Goal: Task Accomplishment & Management: Use online tool/utility

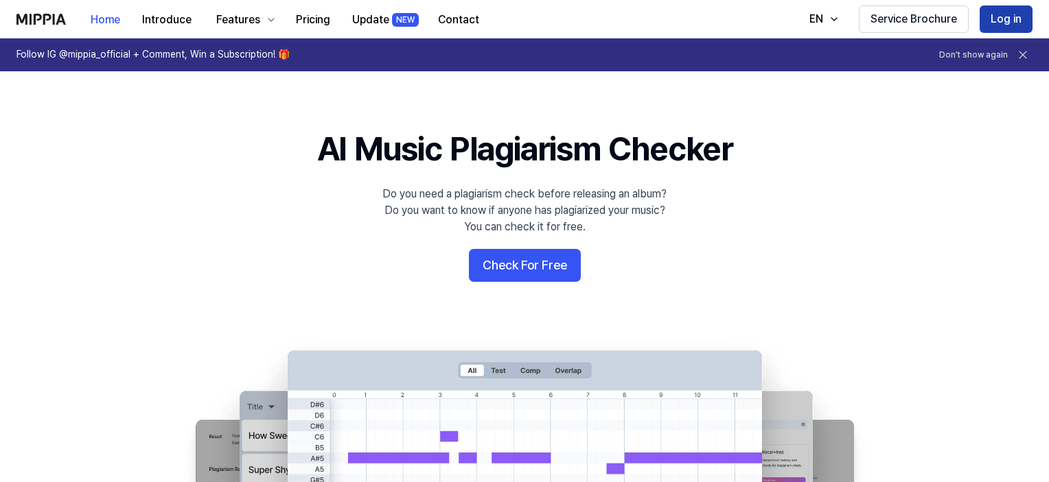
click at [1011, 26] on button "Log in" at bounding box center [1005, 18] width 53 height 27
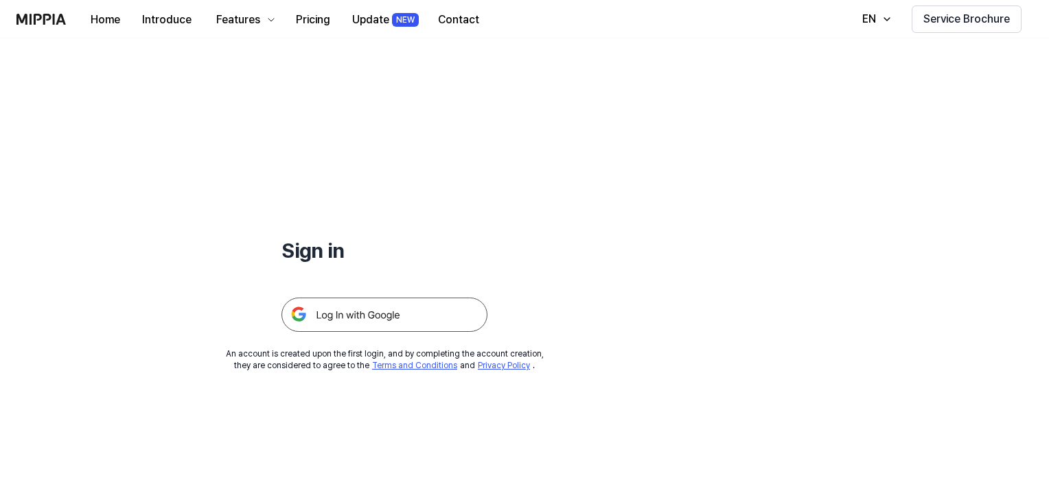
click at [371, 316] on img at bounding box center [384, 315] width 206 height 34
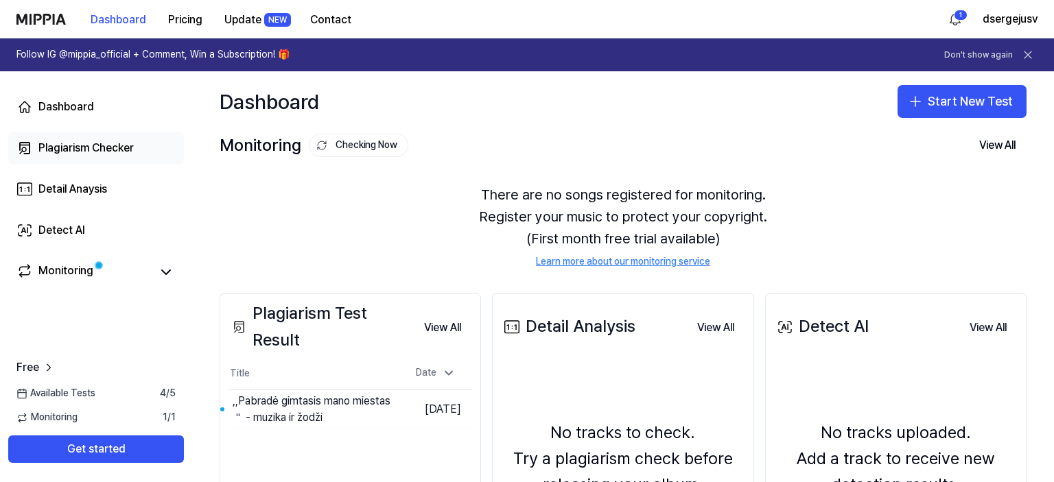
click at [110, 148] on div "Plagiarism Checker" at bounding box center [85, 148] width 95 height 16
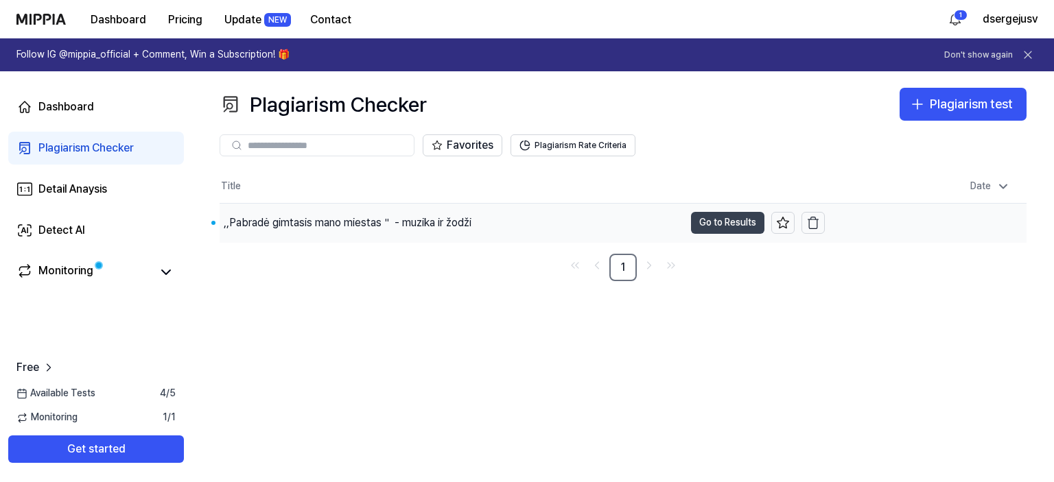
click at [716, 225] on button "Go to Results" at bounding box center [727, 223] width 73 height 22
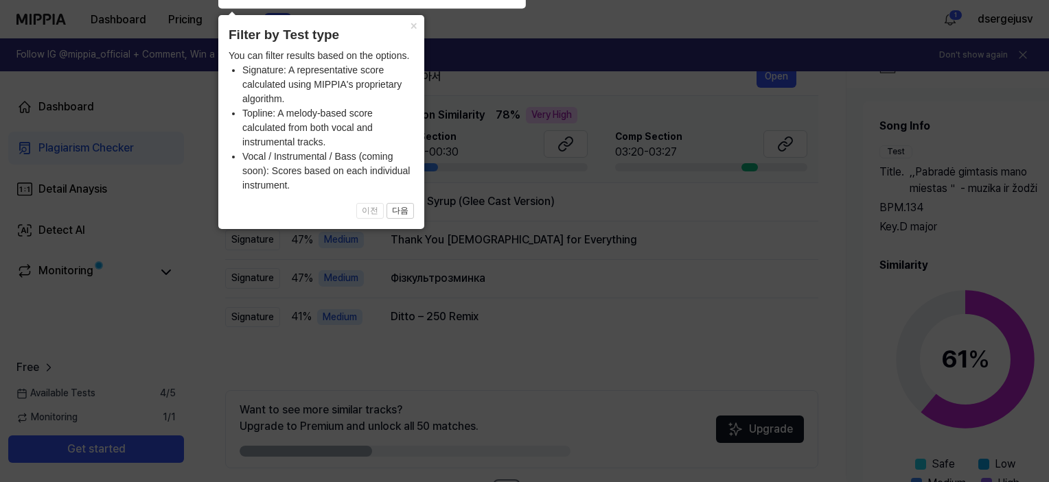
scroll to position [206, 0]
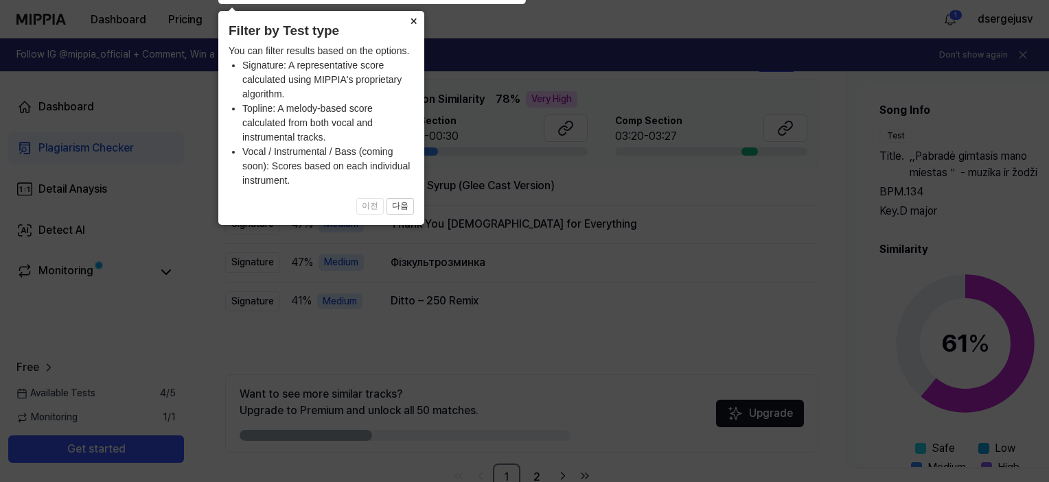
click at [412, 20] on button "×" at bounding box center [413, 20] width 22 height 19
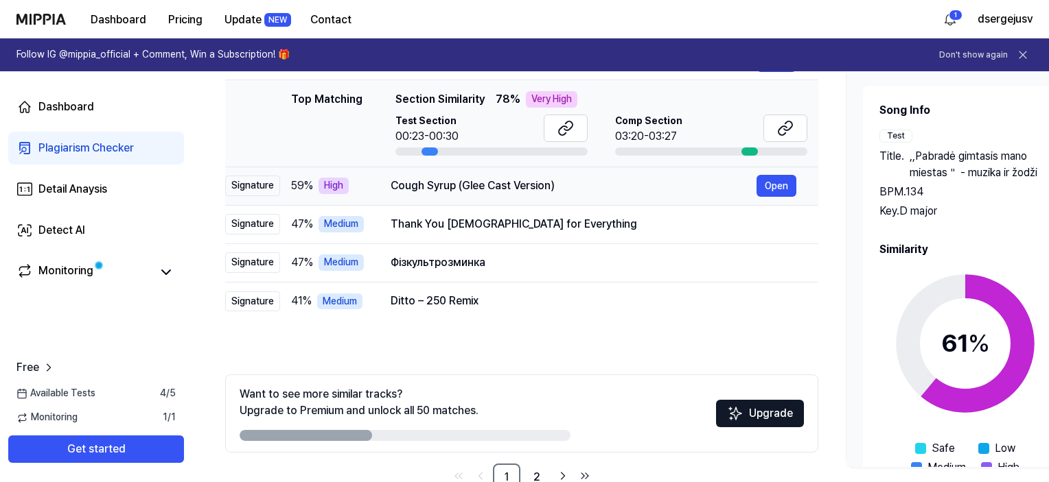
drag, startPoint x: 395, startPoint y: 183, endPoint x: 514, endPoint y: 190, distance: 119.0
click at [514, 190] on div "Cough Syrup (Glee Cast Version)" at bounding box center [573, 186] width 366 height 16
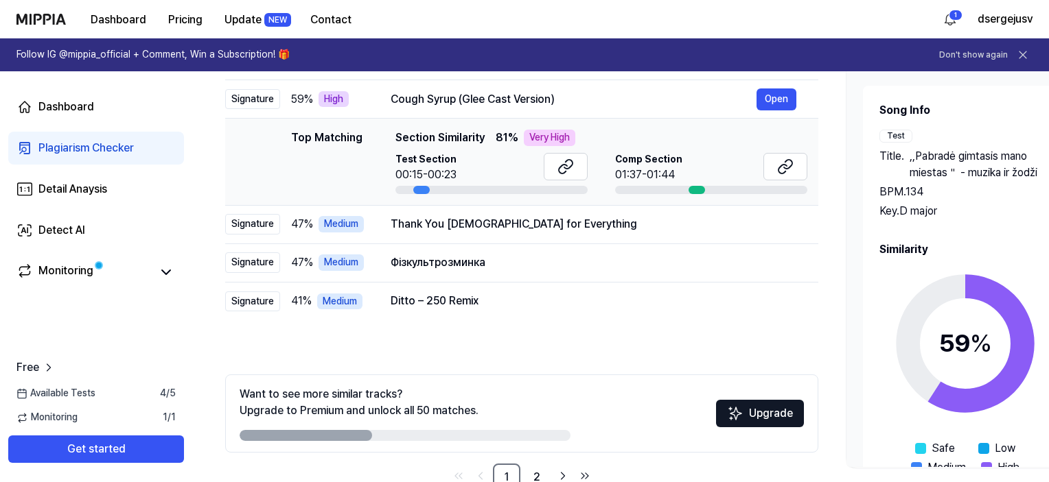
click at [110, 150] on div "Plagiarism Checker" at bounding box center [85, 148] width 95 height 16
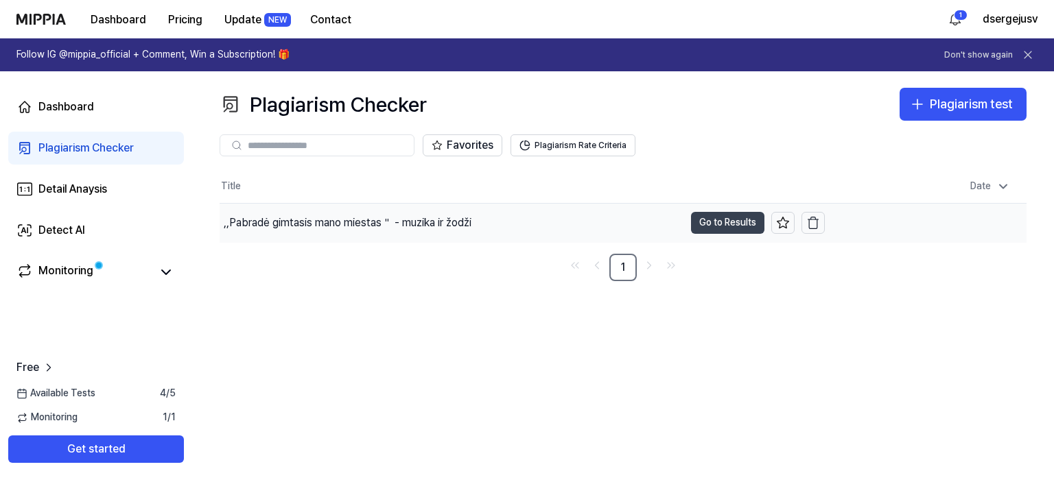
click at [718, 220] on button "Go to Results" at bounding box center [727, 223] width 73 height 22
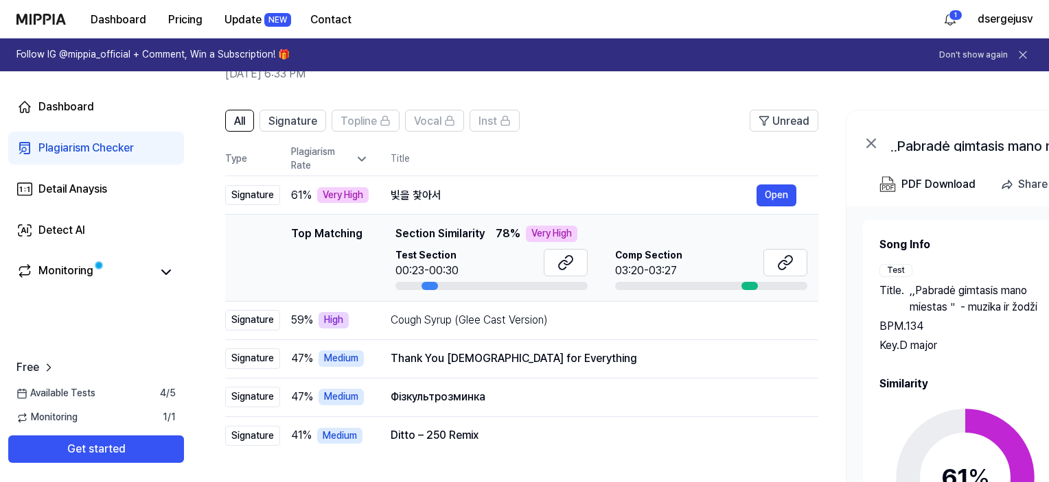
scroll to position [69, 0]
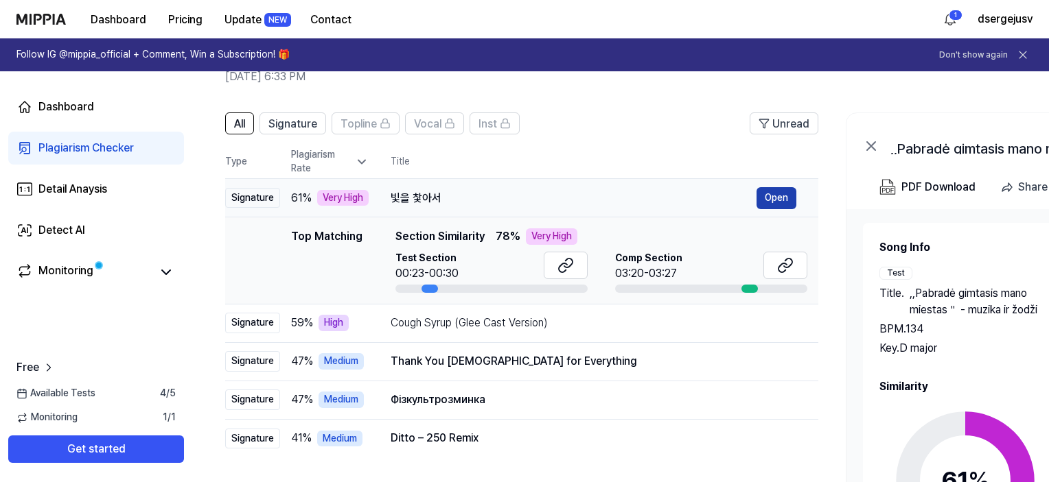
click at [773, 198] on button "Open" at bounding box center [776, 198] width 40 height 22
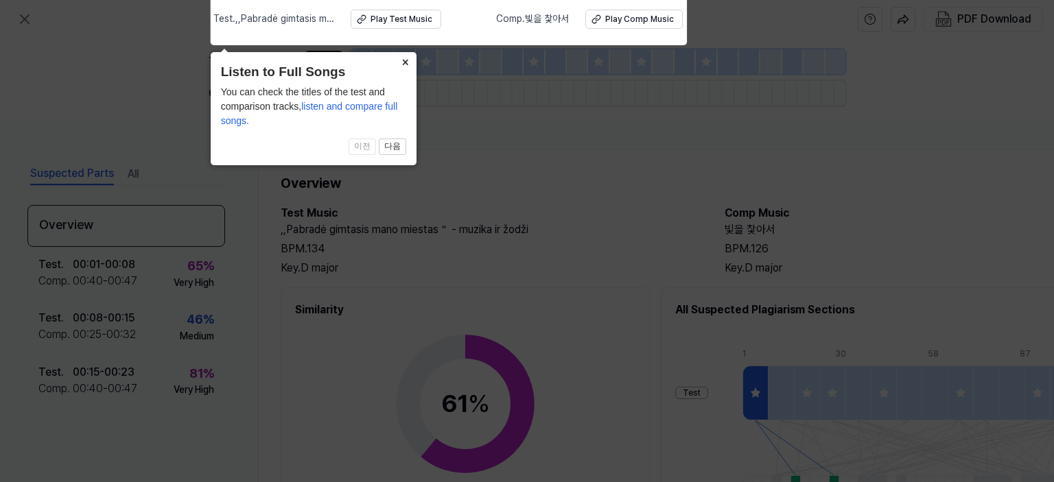
click at [404, 61] on button "×" at bounding box center [406, 61] width 22 height 19
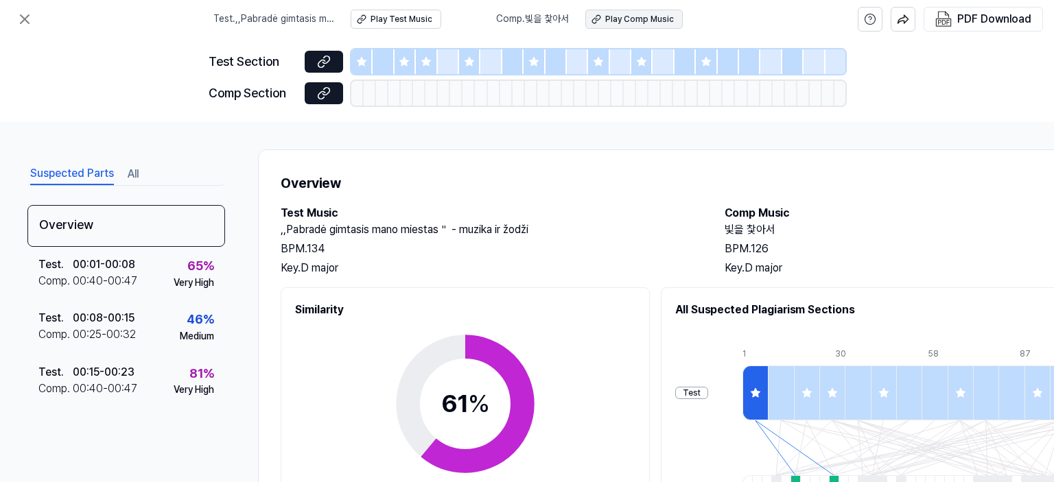
click at [616, 17] on div "Play Comp Music" at bounding box center [639, 20] width 69 height 12
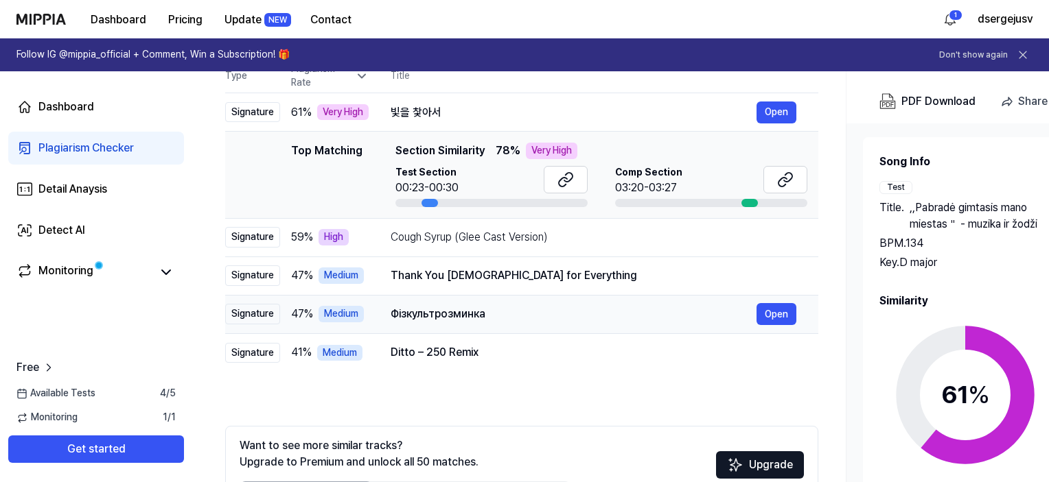
scroll to position [137, 0]
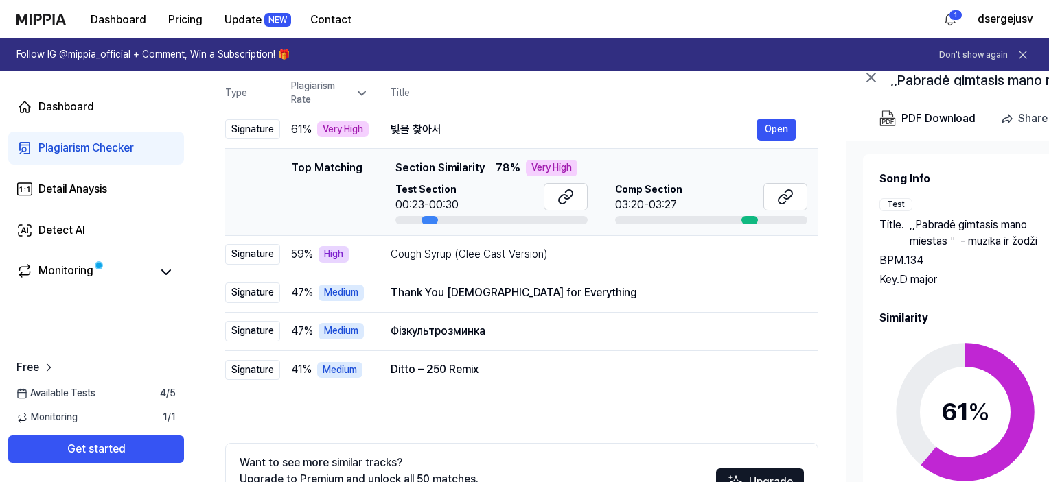
drag, startPoint x: 430, startPoint y: 219, endPoint x: 438, endPoint y: 221, distance: 7.8
click at [438, 221] on div at bounding box center [491, 220] width 192 height 8
click at [761, 257] on button "Open" at bounding box center [776, 255] width 40 height 22
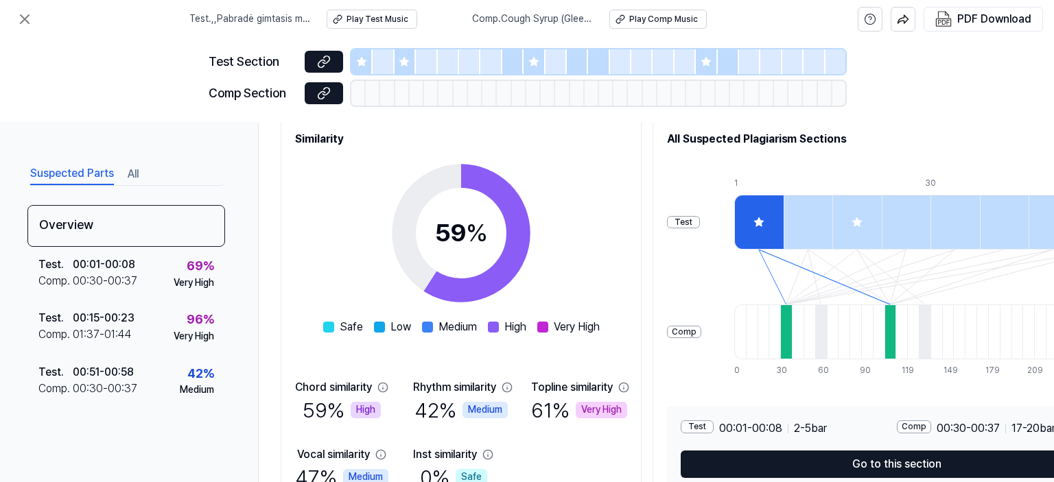
scroll to position [113, 0]
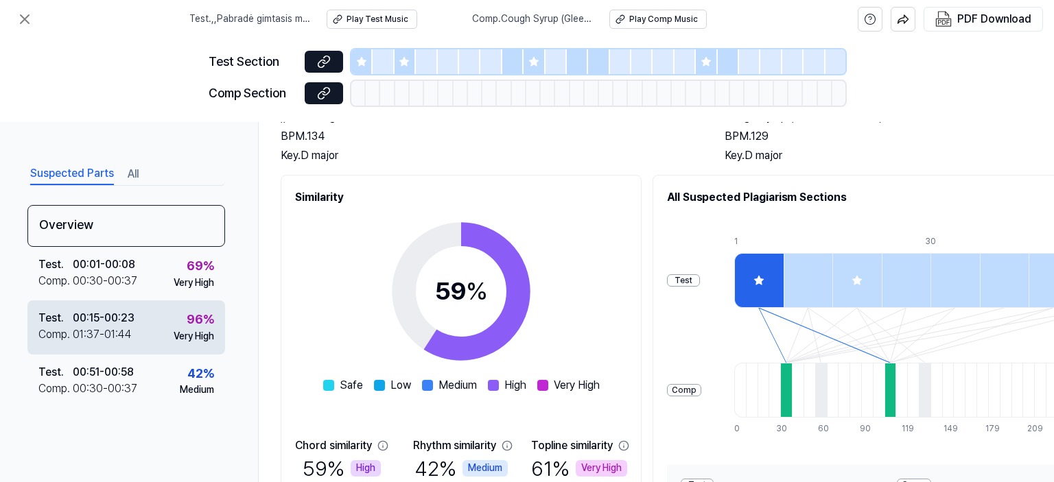
click at [187, 320] on div "96 %" at bounding box center [200, 320] width 27 height 20
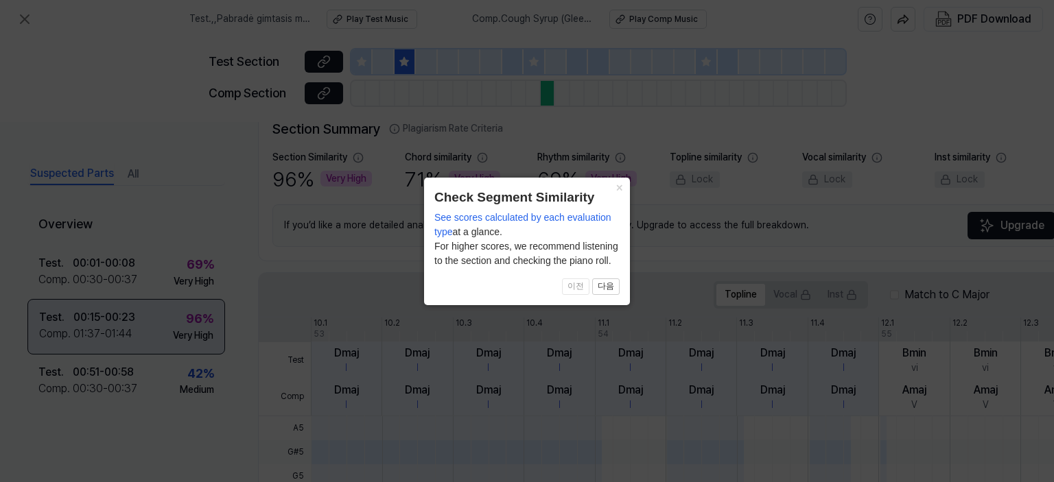
scroll to position [347, 0]
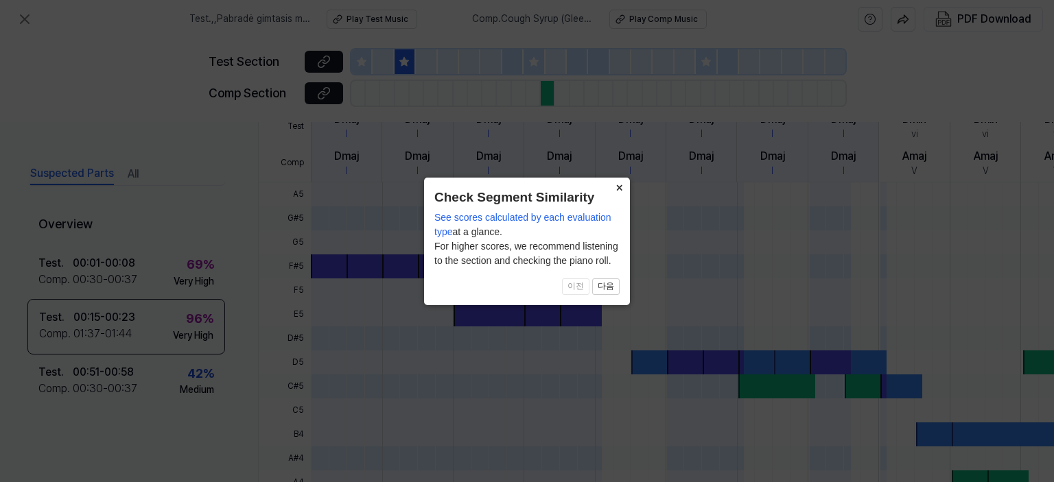
click at [617, 189] on button "×" at bounding box center [619, 187] width 22 height 19
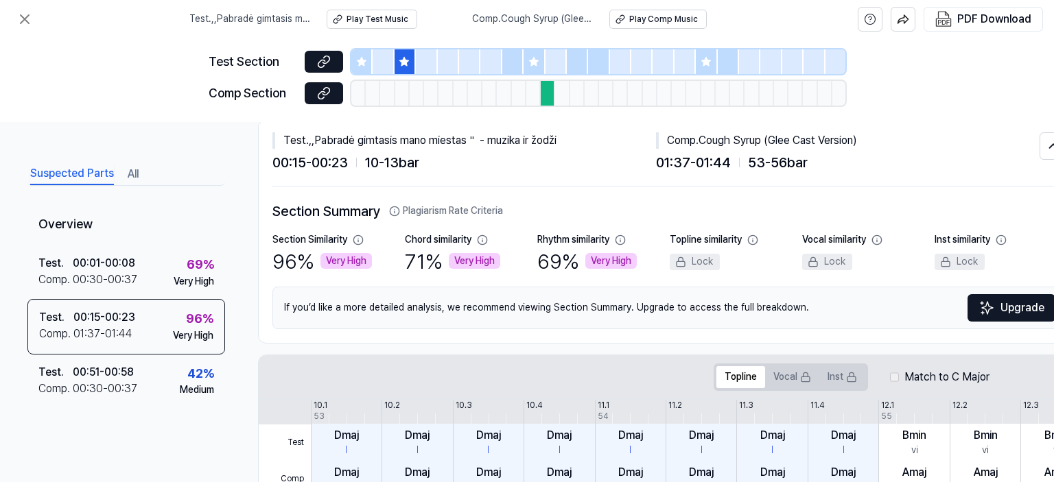
scroll to position [0, 0]
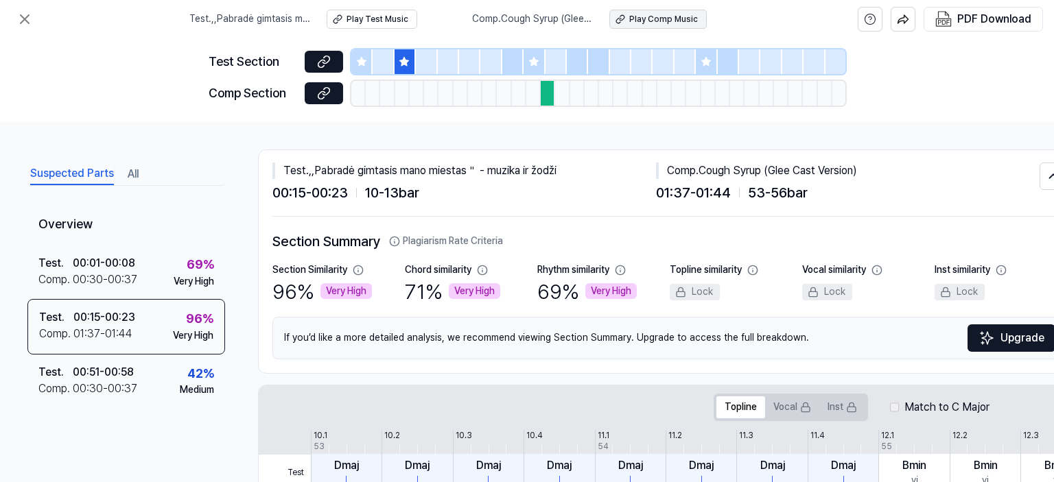
click at [650, 21] on div "Play Comp Music" at bounding box center [663, 20] width 69 height 12
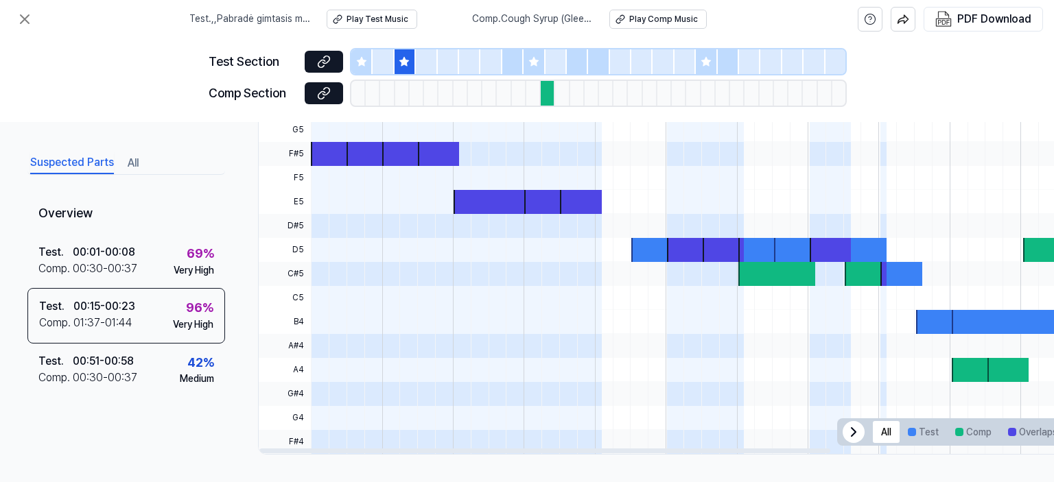
scroll to position [463, 0]
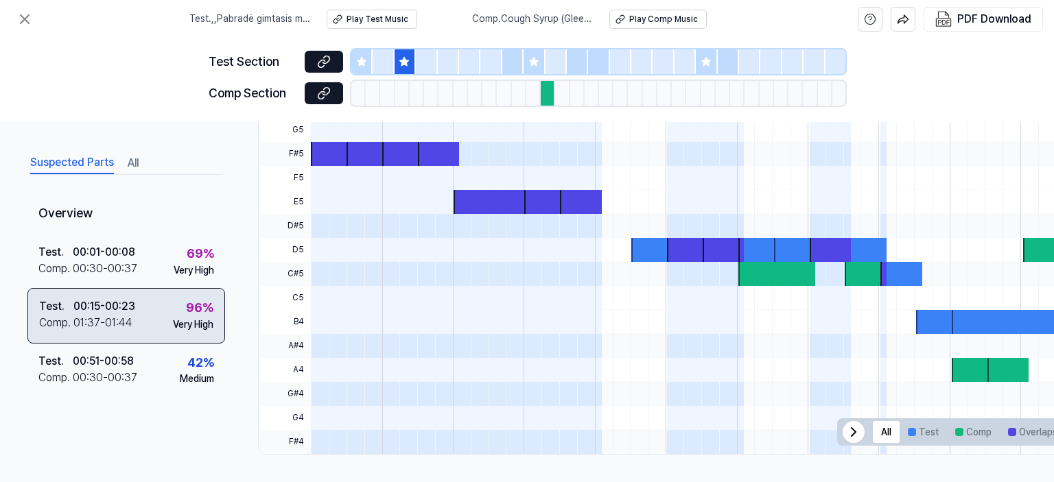
click at [139, 307] on div "Test . 00:15 - 00:23 Comp . 01:37 - 01:44 96 % Very High" at bounding box center [126, 315] width 198 height 55
click at [133, 314] on div "00:15 - 00:23" at bounding box center [104, 307] width 62 height 16
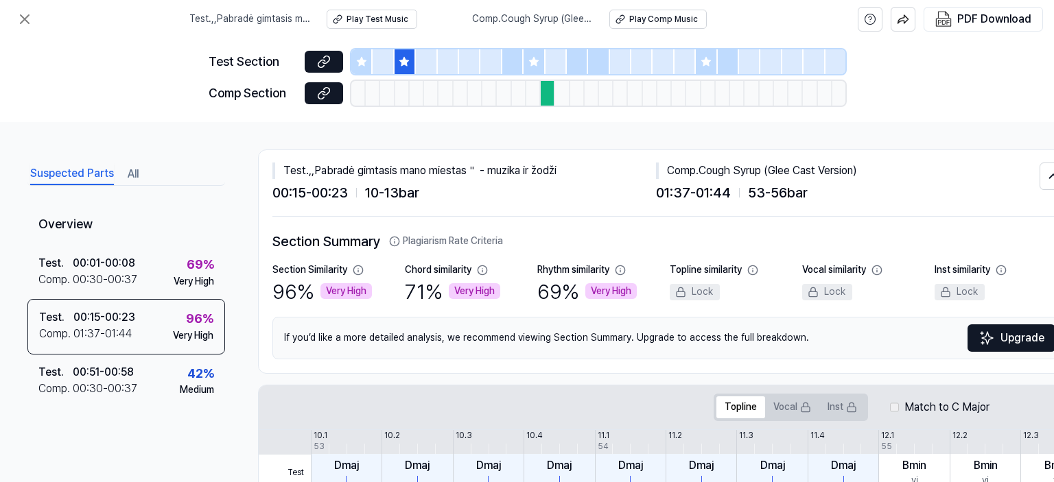
scroll to position [0, 0]
click at [393, 19] on div "Play Test Music" at bounding box center [378, 20] width 62 height 12
click at [27, 21] on icon at bounding box center [24, 19] width 16 height 16
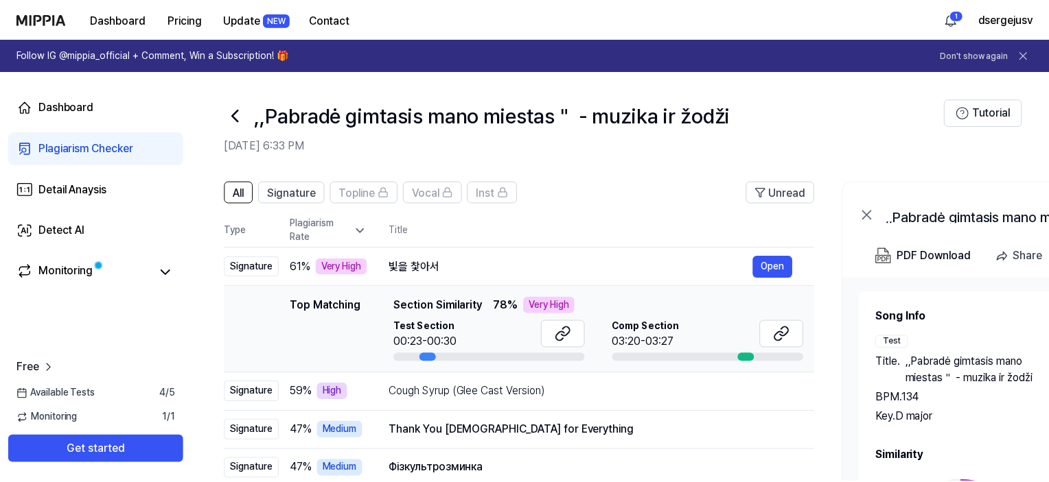
scroll to position [206, 0]
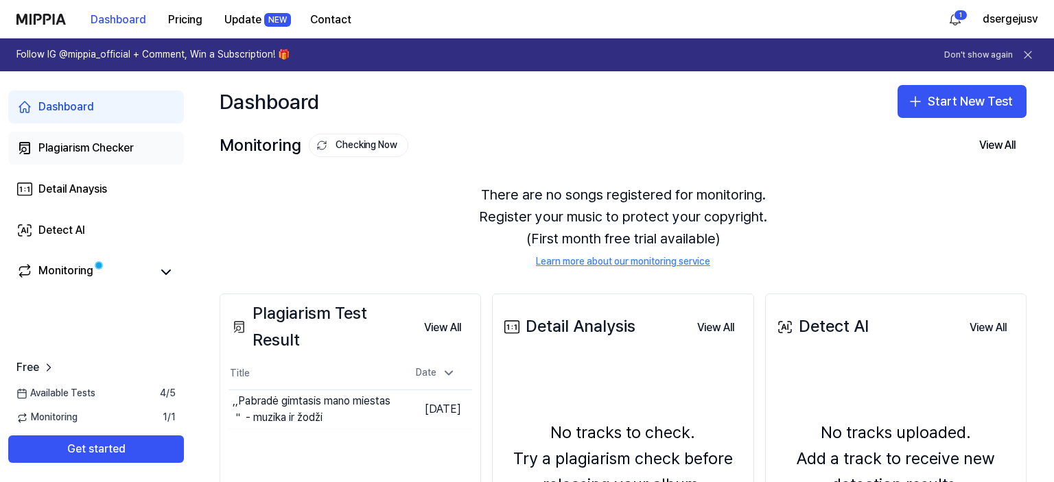
click at [120, 150] on div "Plagiarism Checker" at bounding box center [85, 148] width 95 height 16
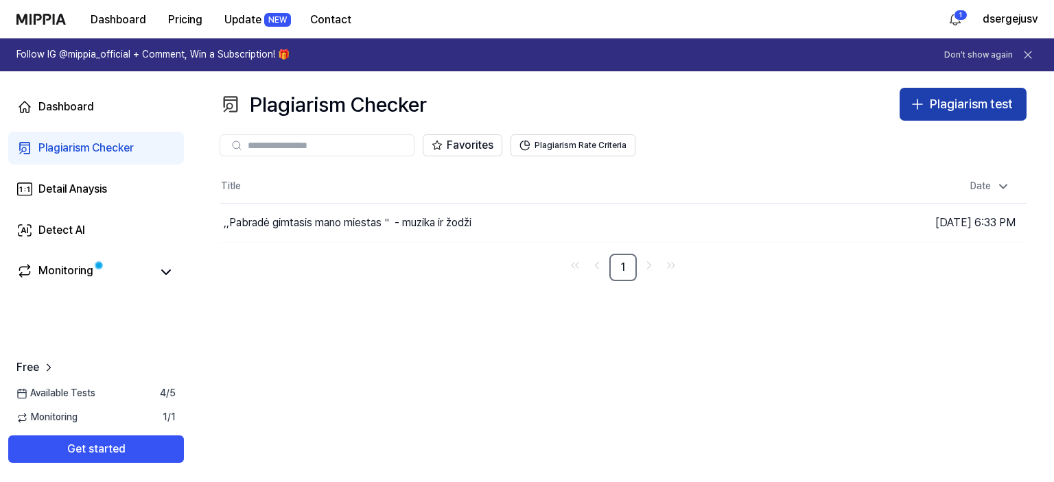
click at [939, 106] on div "Plagiarism test" at bounding box center [971, 105] width 83 height 20
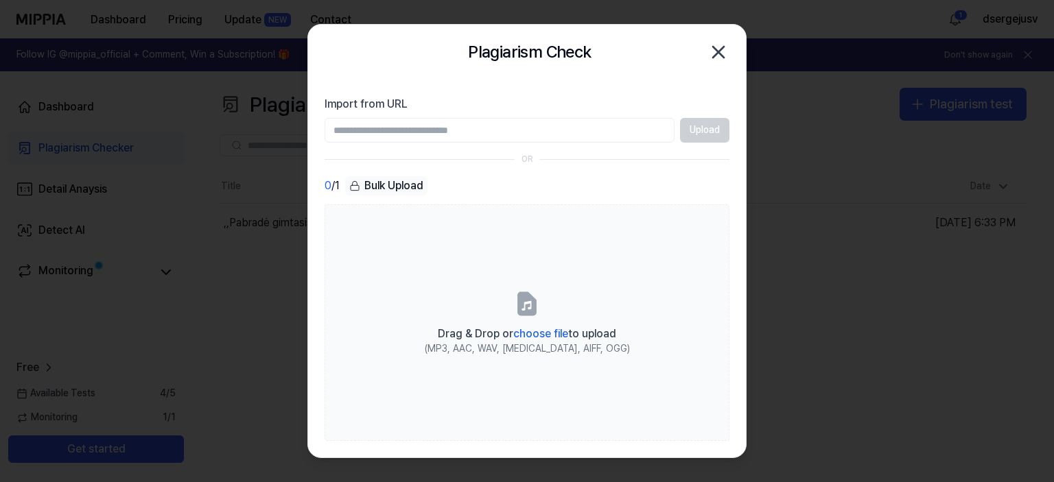
click at [369, 128] on input "Import from URL" at bounding box center [500, 130] width 350 height 25
type input "**********"
click at [700, 135] on button "Upload" at bounding box center [704, 130] width 49 height 25
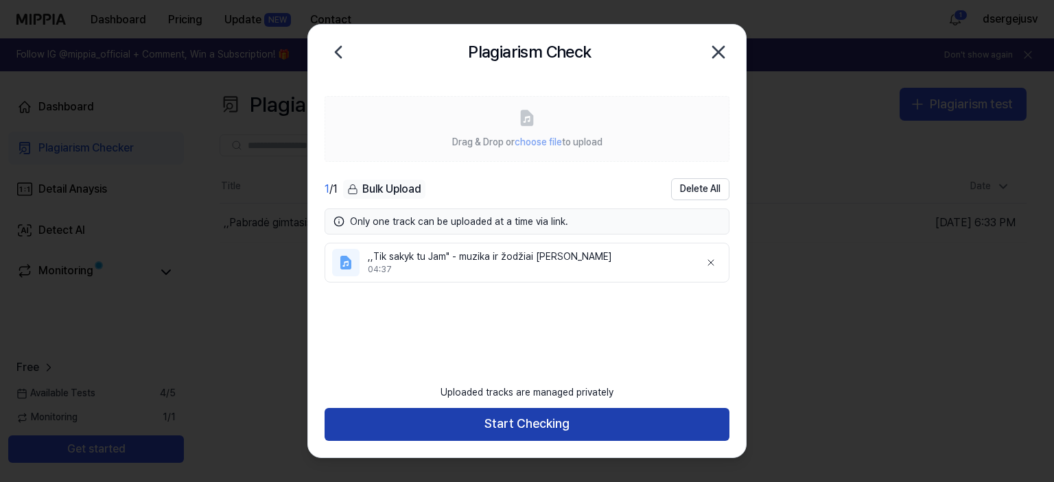
click at [548, 433] on button "Start Checking" at bounding box center [527, 424] width 405 height 33
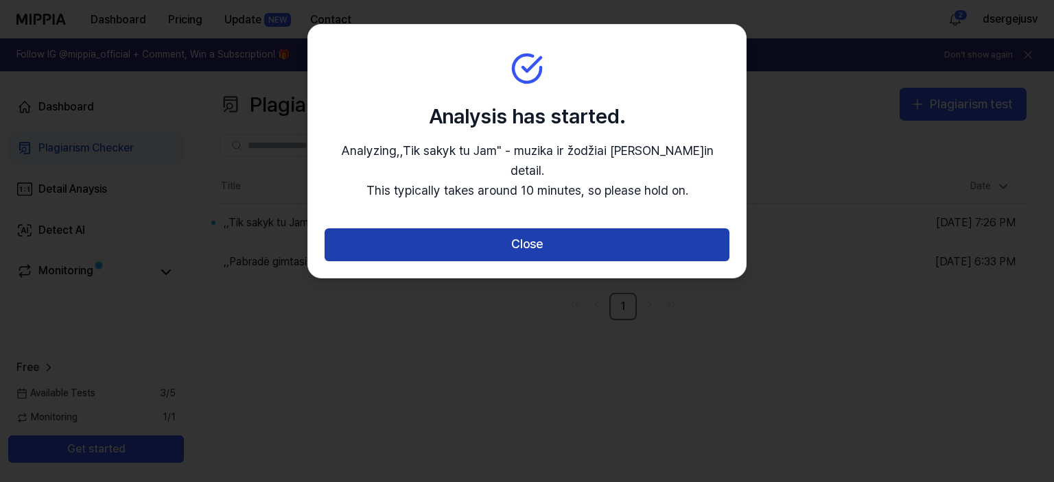
click at [562, 240] on button "Close" at bounding box center [527, 245] width 405 height 33
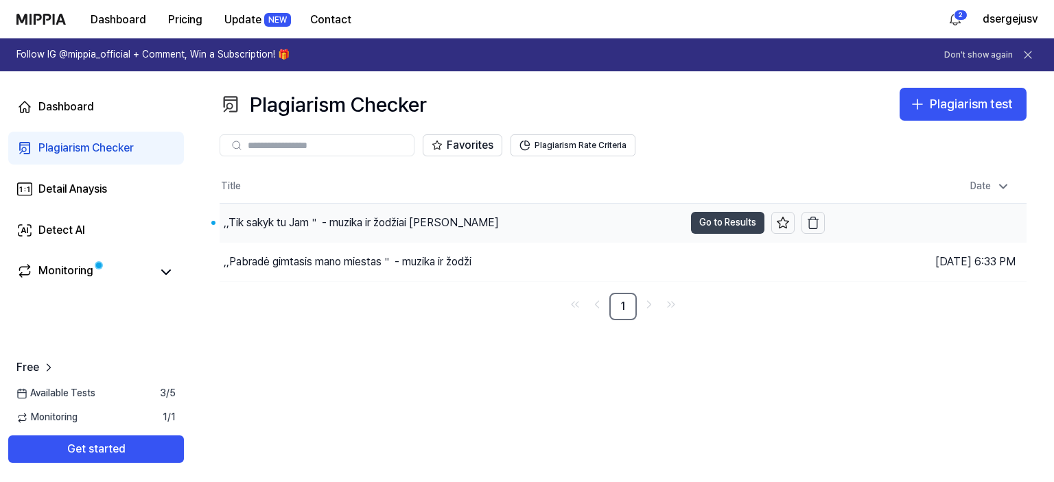
click at [708, 222] on button "Go to Results" at bounding box center [727, 223] width 73 height 22
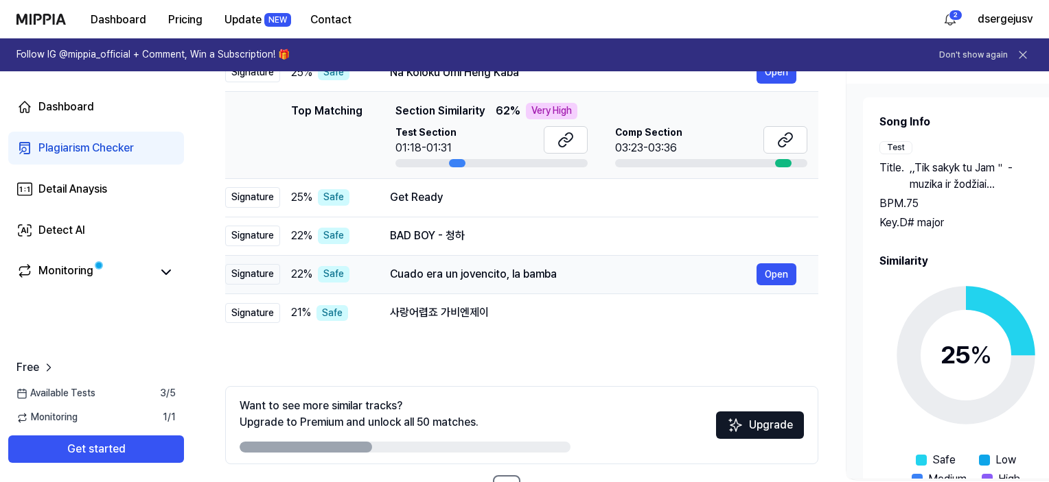
scroll to position [173, 0]
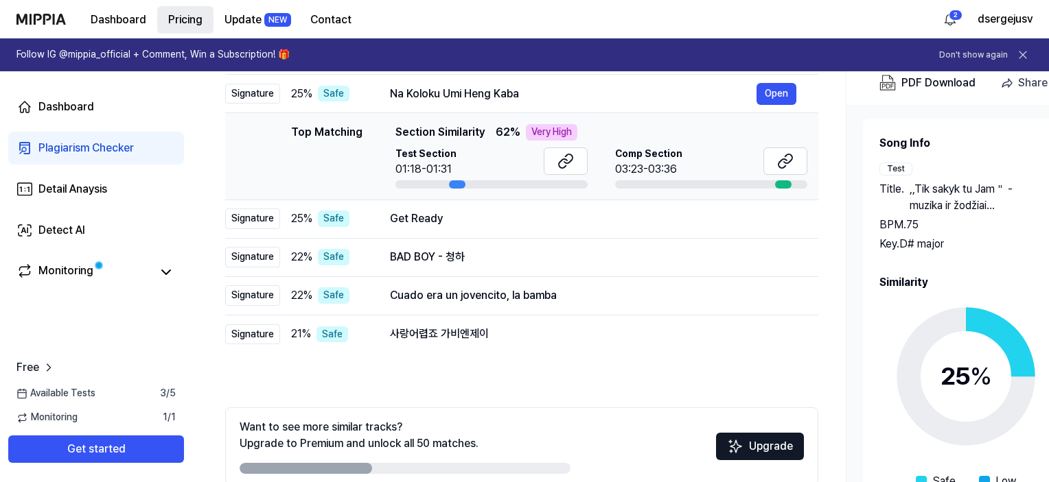
click at [192, 19] on button "Pricing" at bounding box center [185, 19] width 56 height 27
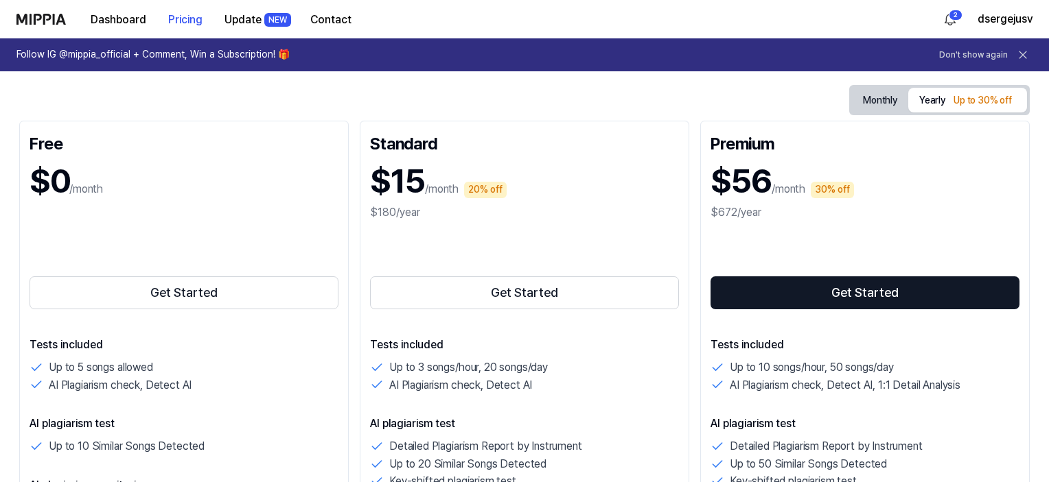
scroll to position [69, 0]
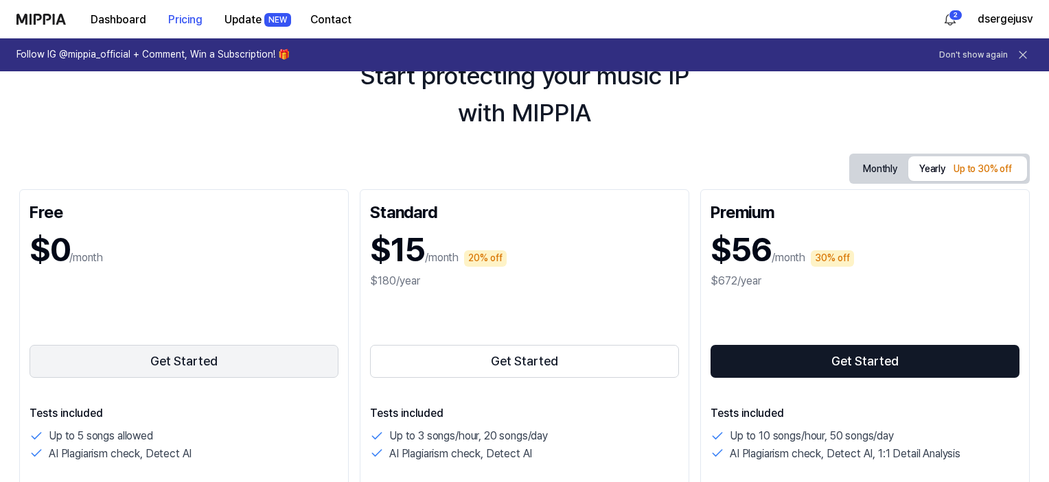
click at [176, 364] on button "Get Started" at bounding box center [184, 361] width 309 height 33
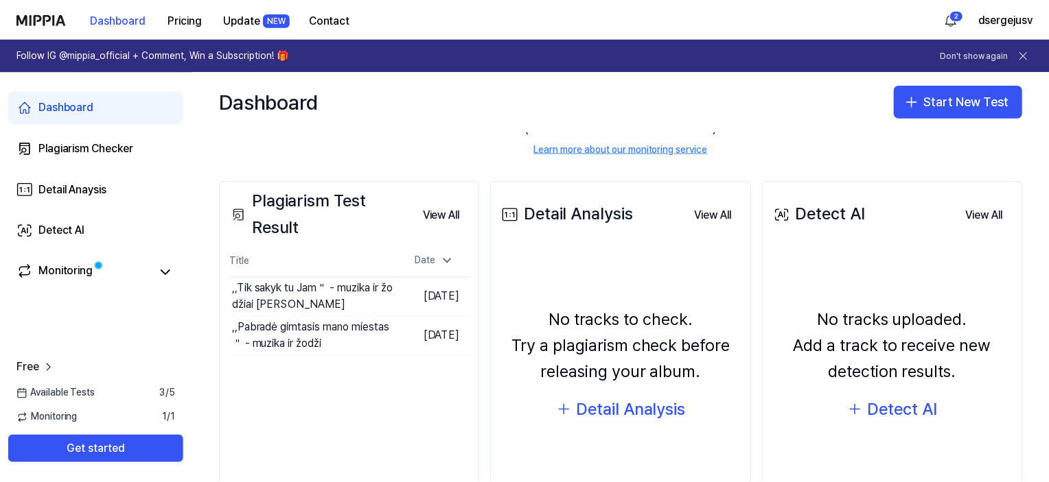
scroll to position [137, 0]
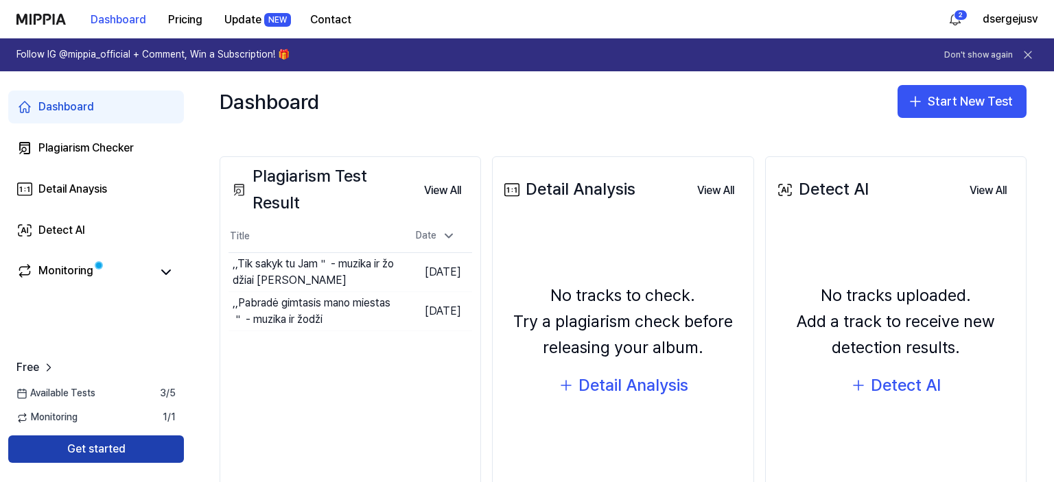
click at [102, 448] on button "Get started" at bounding box center [96, 449] width 176 height 27
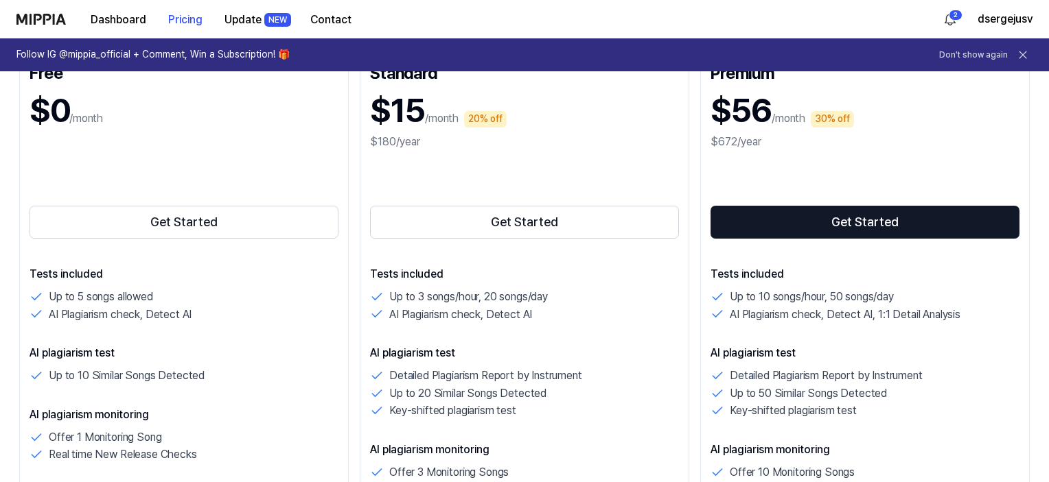
scroll to position [206, 0]
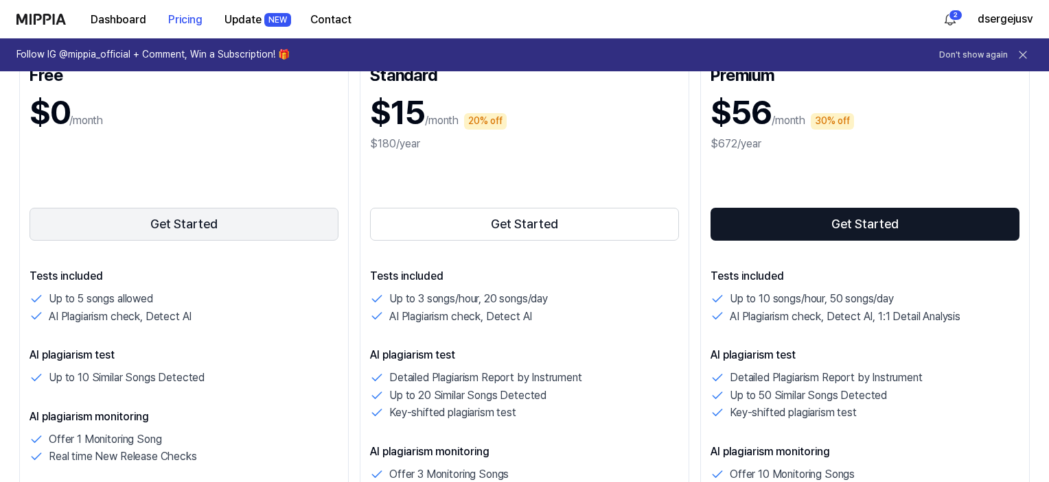
click at [189, 227] on button "Get Started" at bounding box center [184, 224] width 309 height 33
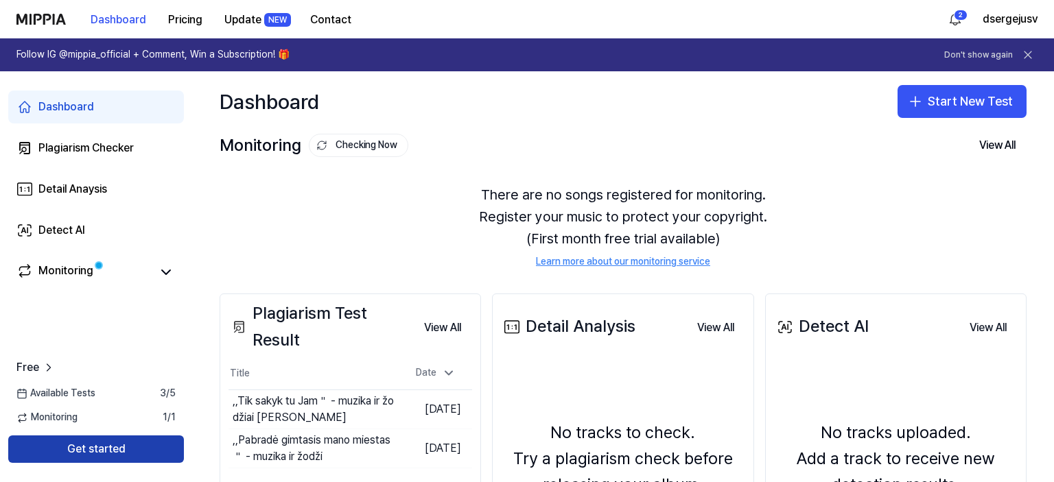
click at [104, 449] on button "Get started" at bounding box center [96, 449] width 176 height 27
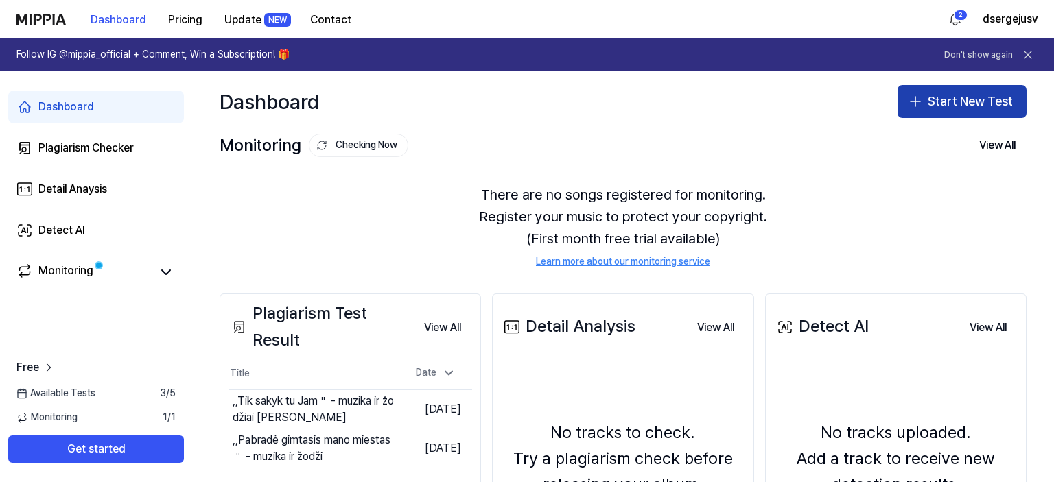
click at [929, 106] on button "Start New Test" at bounding box center [962, 101] width 129 height 33
click at [937, 95] on button "Start New Test" at bounding box center [962, 101] width 129 height 33
click at [937, 104] on button "Start New Test" at bounding box center [962, 101] width 129 height 33
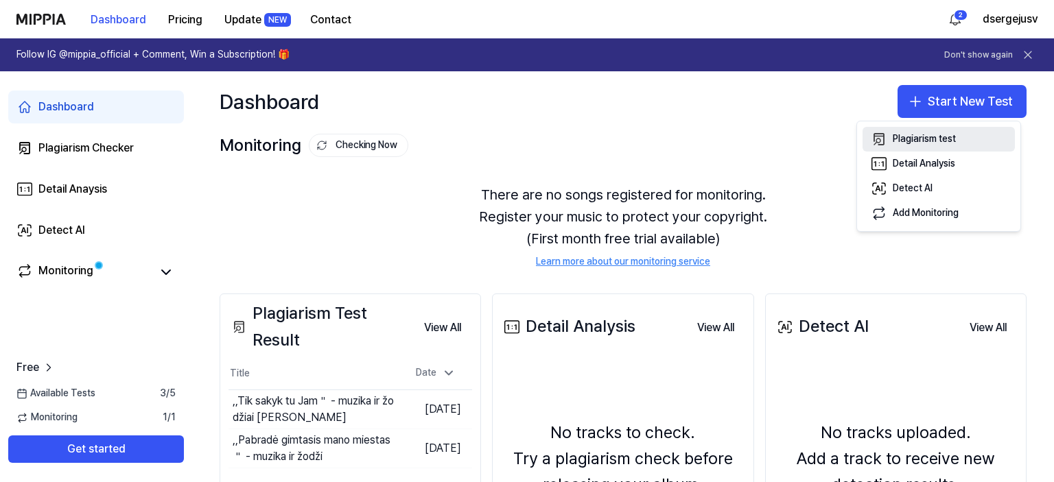
click at [910, 140] on div "Plagiarism test" at bounding box center [924, 139] width 63 height 14
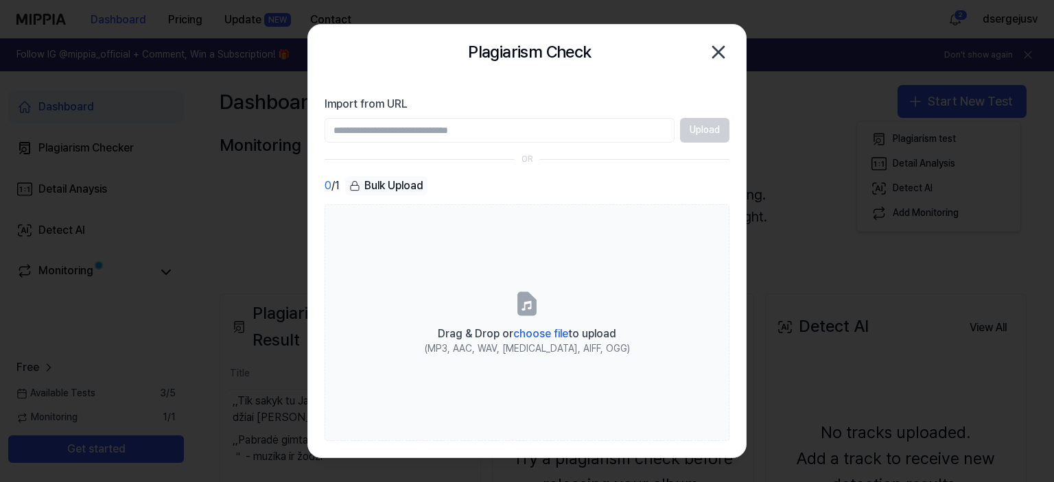
click at [375, 130] on input "Import from URL" at bounding box center [500, 130] width 350 height 25
type input "**********"
click at [703, 128] on button "Upload" at bounding box center [704, 130] width 49 height 25
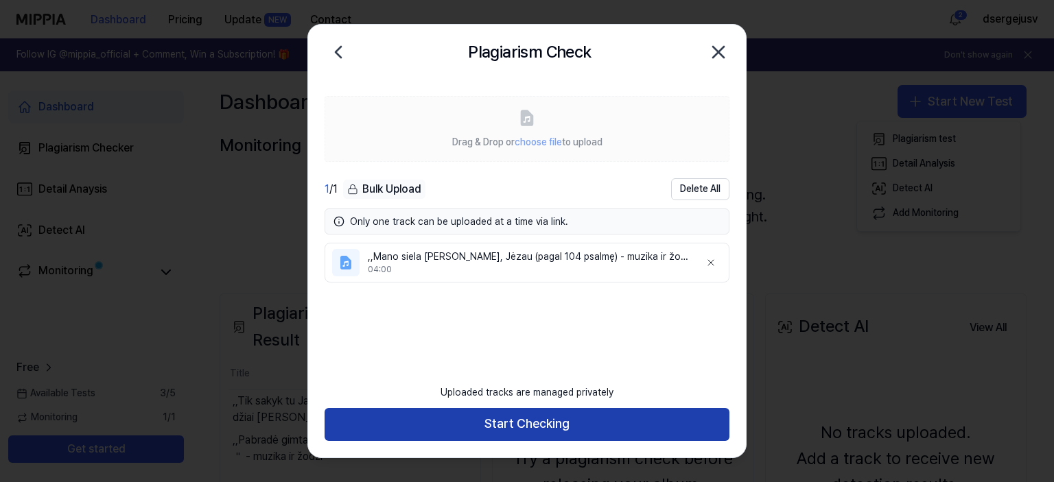
click at [529, 427] on button "Start Checking" at bounding box center [527, 424] width 405 height 33
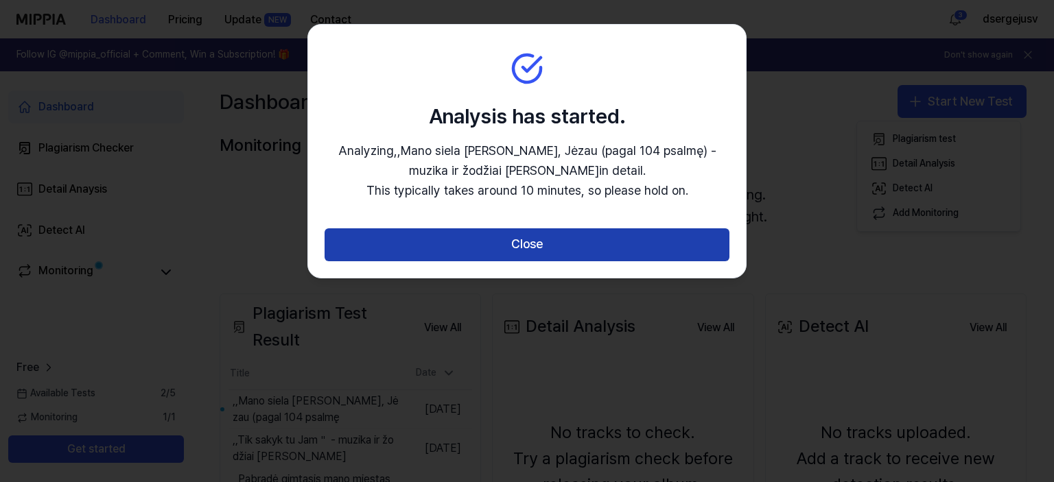
click at [519, 244] on button "Close" at bounding box center [527, 245] width 405 height 33
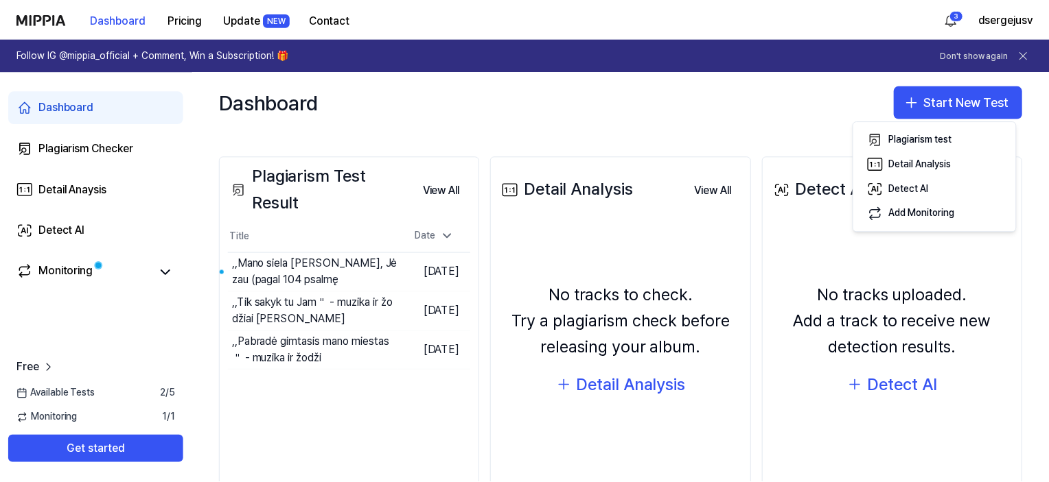
scroll to position [187, 0]
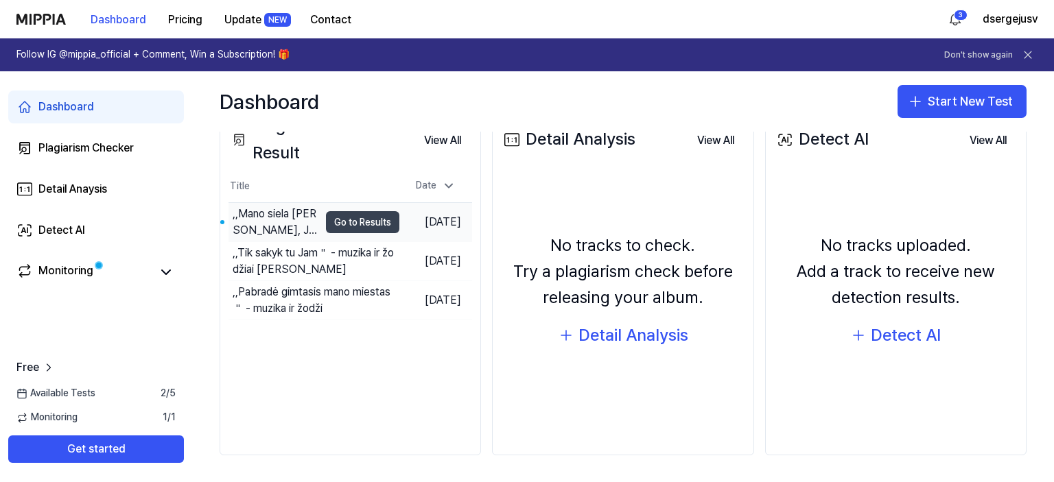
click at [362, 224] on button "Go to Results" at bounding box center [362, 222] width 73 height 22
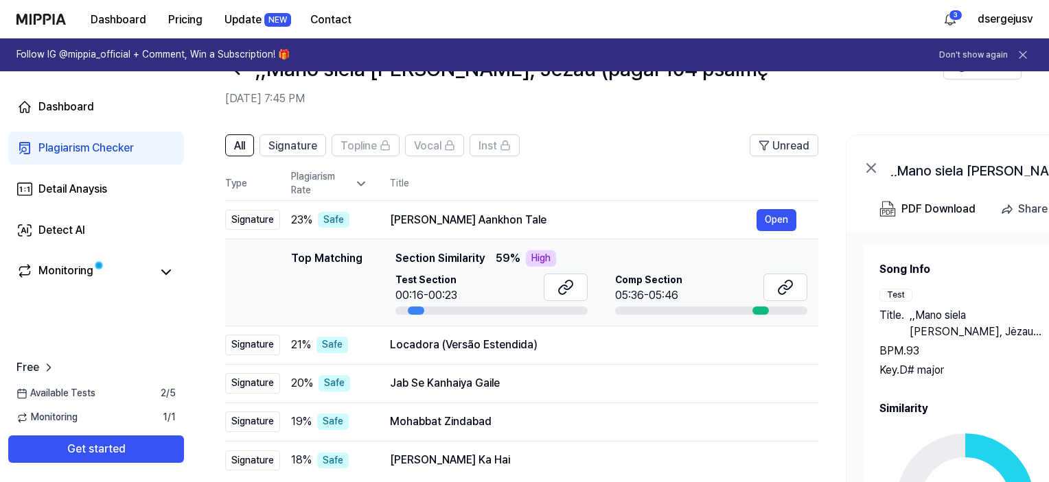
scroll to position [69, 0]
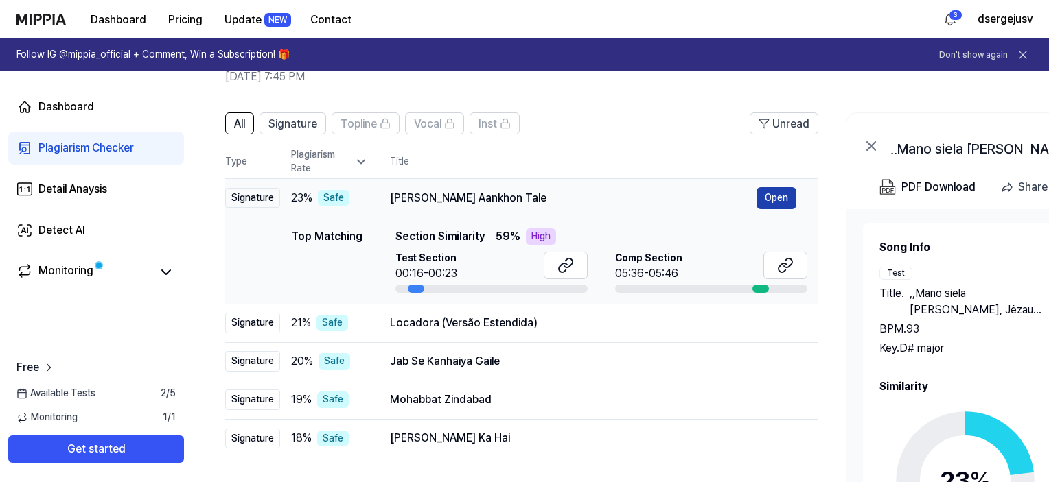
click at [777, 197] on button "Open" at bounding box center [776, 198] width 40 height 22
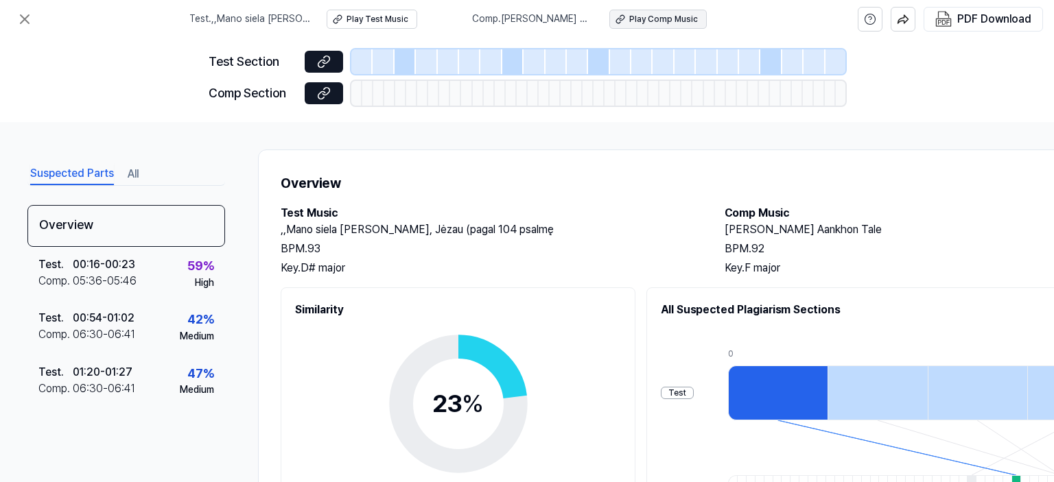
click at [675, 20] on div "Play Comp Music" at bounding box center [663, 20] width 69 height 12
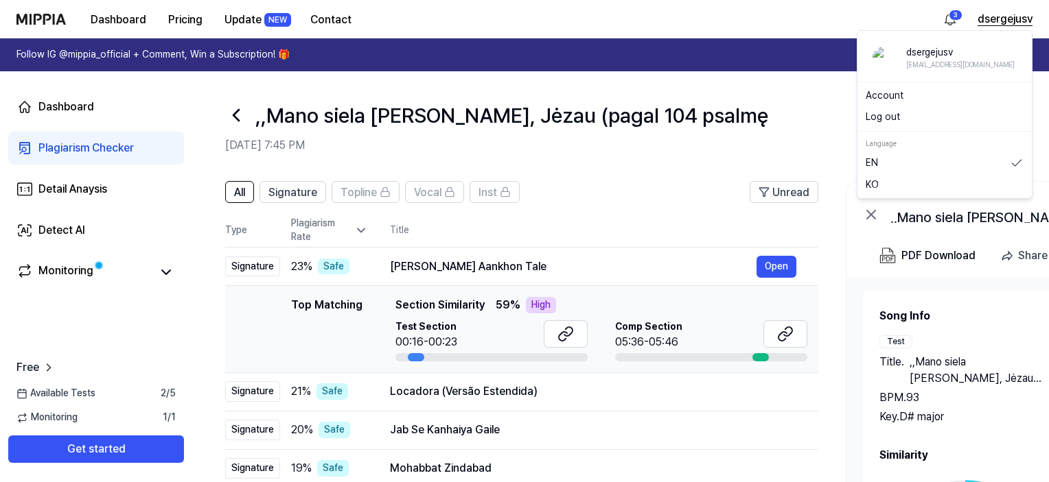
click at [994, 20] on button "dsergejusv" at bounding box center [1004, 19] width 55 height 16
click at [952, 19] on html "Dashboard Pricing Update NEW Contact 3 dsergejusv Follow IG @mippia_official + …" at bounding box center [524, 241] width 1049 height 482
